Goal: Information Seeking & Learning: Learn about a topic

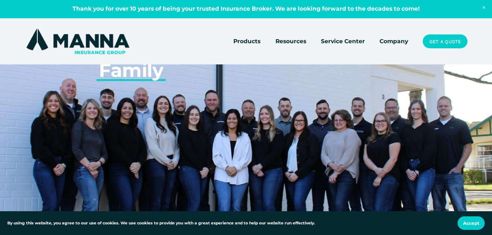
scroll to position [2050, 0]
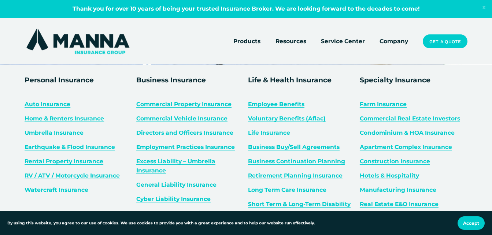
click at [59, 105] on span "Auto Insurance" at bounding box center [48, 104] width 46 height 7
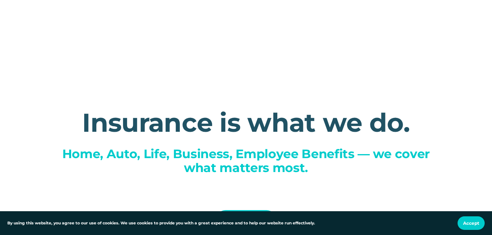
scroll to position [15, 0]
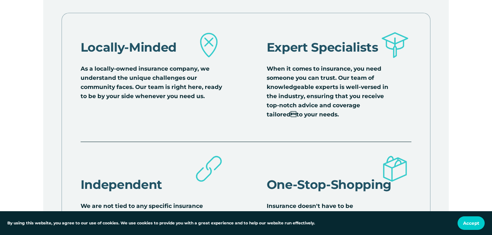
scroll to position [849, 0]
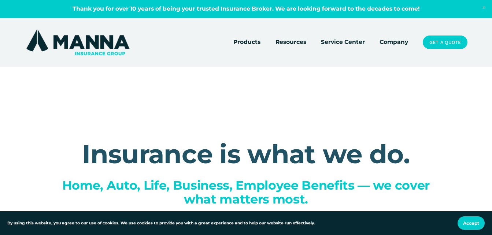
click at [343, 42] on link "Service Center" at bounding box center [343, 42] width 44 height 10
click at [392, 42] on link "Company" at bounding box center [393, 42] width 29 height 10
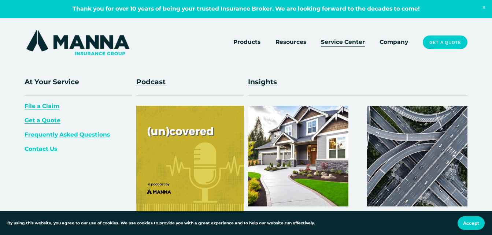
click at [304, 41] on span "Resources" at bounding box center [290, 42] width 31 height 9
click at [290, 42] on span "Resources" at bounding box center [290, 42] width 31 height 9
